Goal: Navigation & Orientation: Find specific page/section

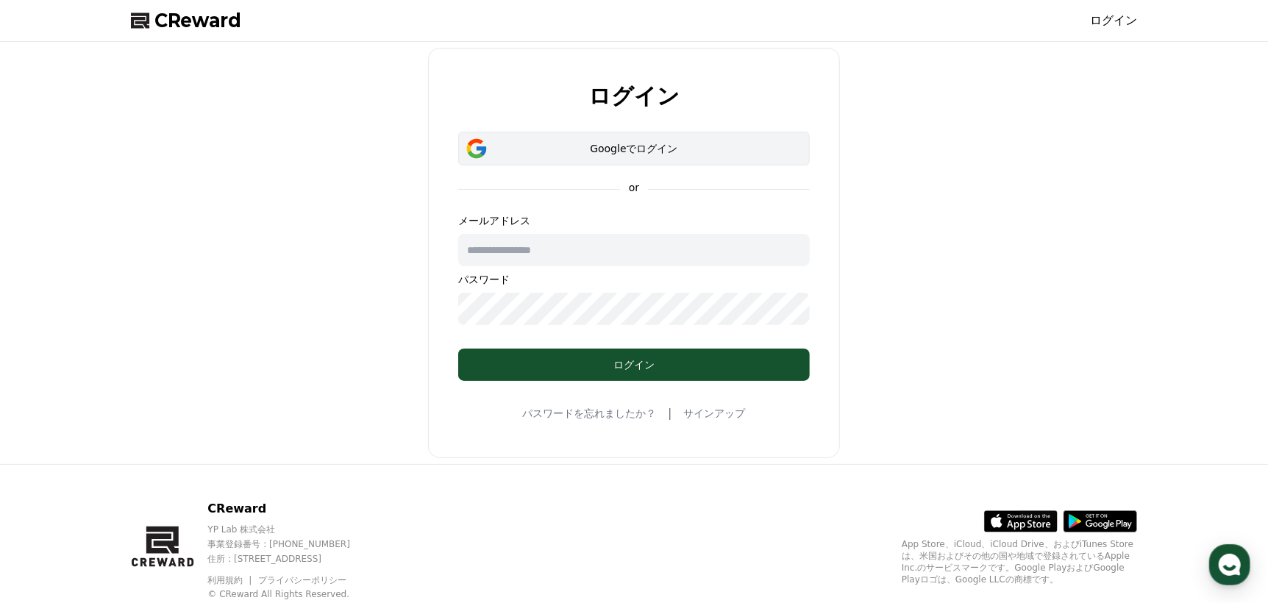
click at [656, 138] on button "Googleでログイン" at bounding box center [633, 149] width 351 height 34
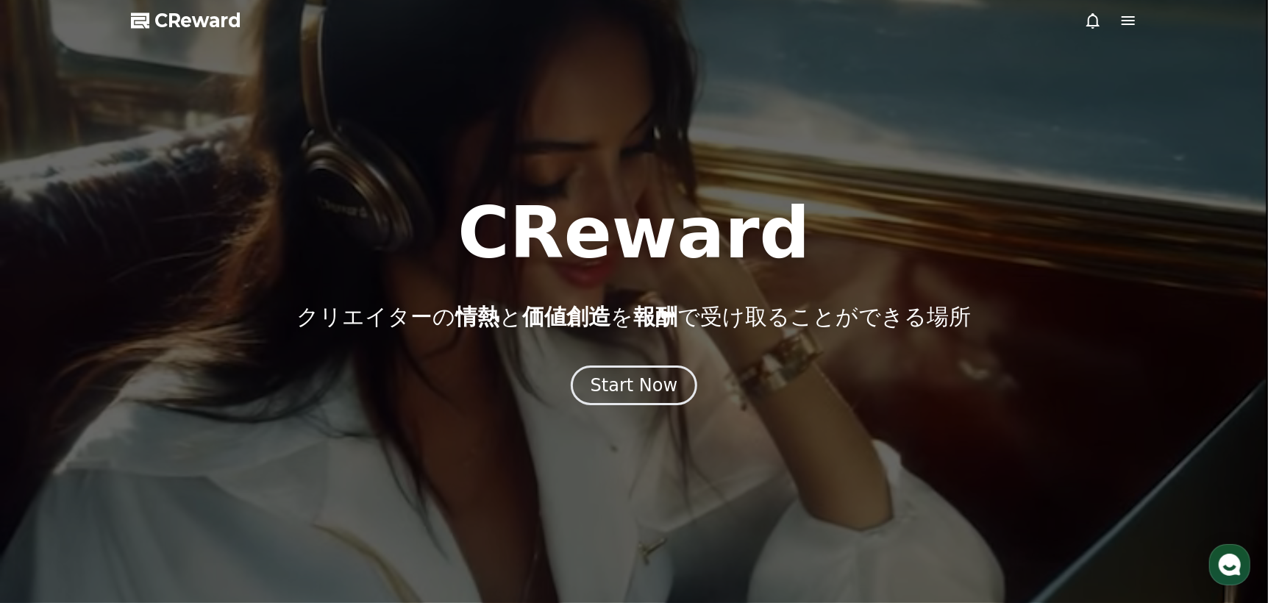
click at [1089, 29] on icon at bounding box center [1093, 21] width 18 height 18
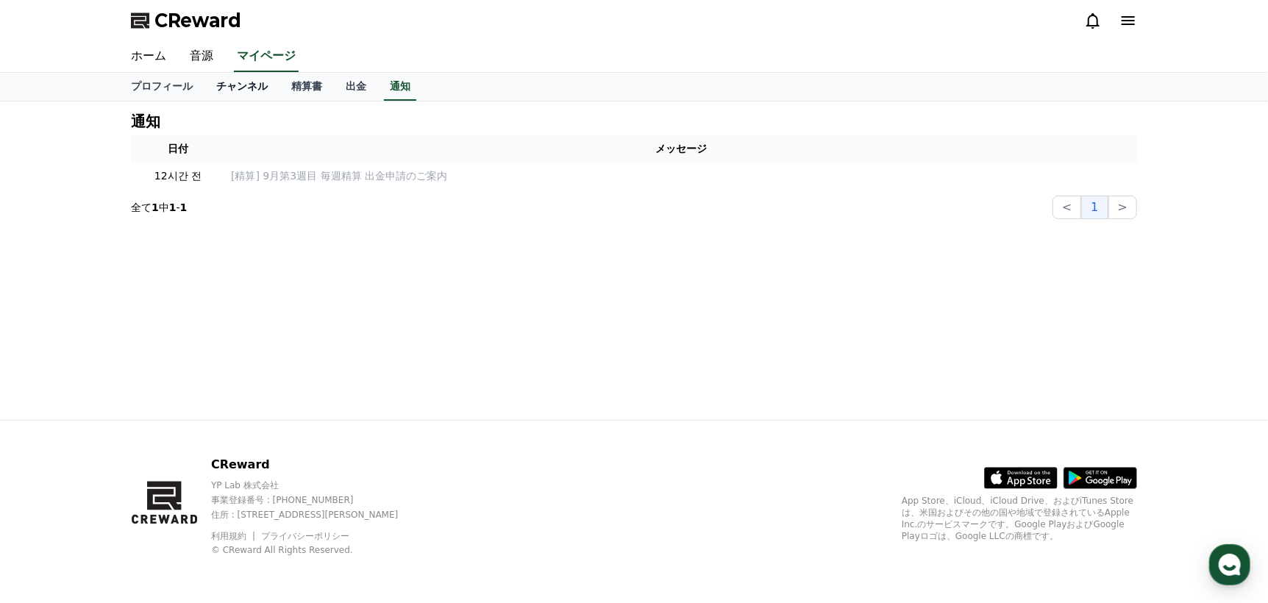
click at [227, 87] on link "チャンネル" at bounding box center [241, 87] width 75 height 28
